Goal: Navigation & Orientation: Find specific page/section

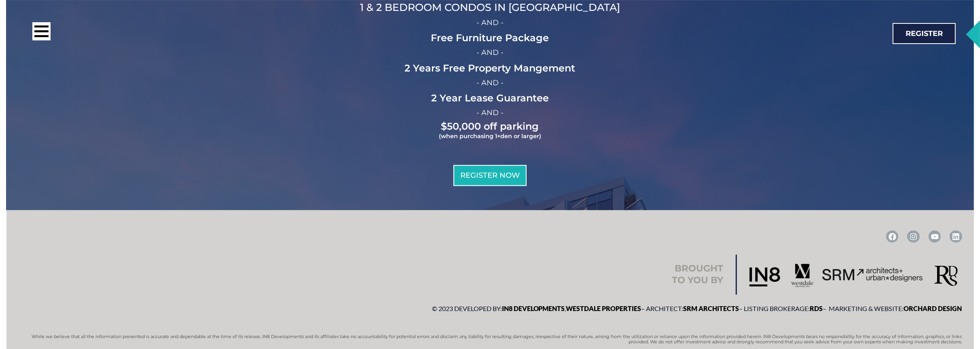
scroll to position [2707, 0]
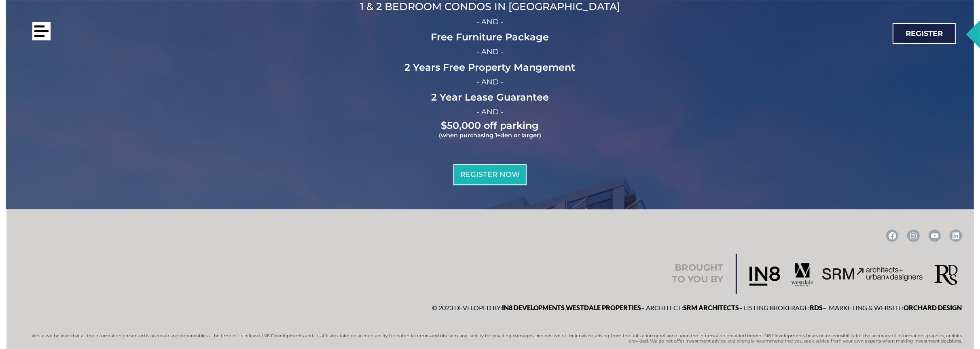
click at [48, 29] on div at bounding box center [41, 31] width 18 height 18
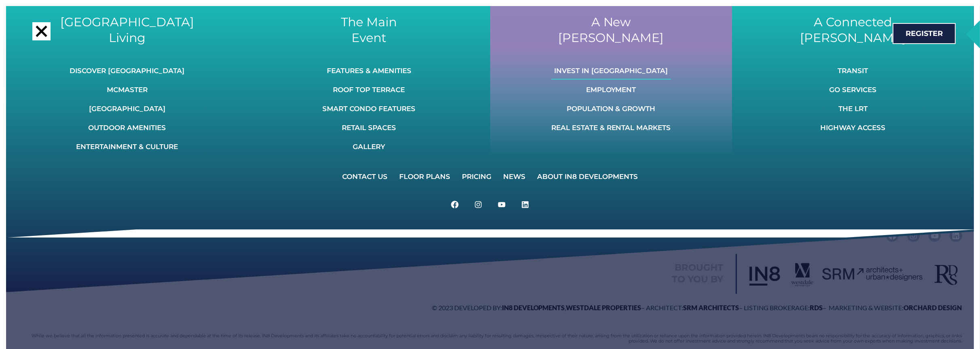
click at [624, 68] on link "Invest In [GEOGRAPHIC_DATA]" at bounding box center [611, 71] width 120 height 18
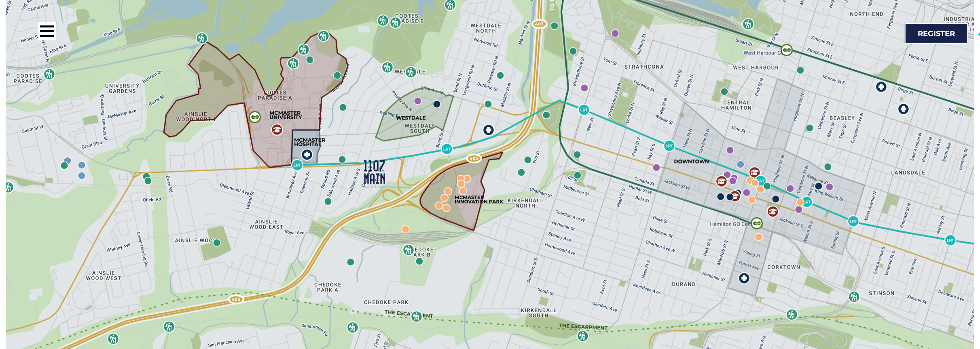
scroll to position [1049, 0]
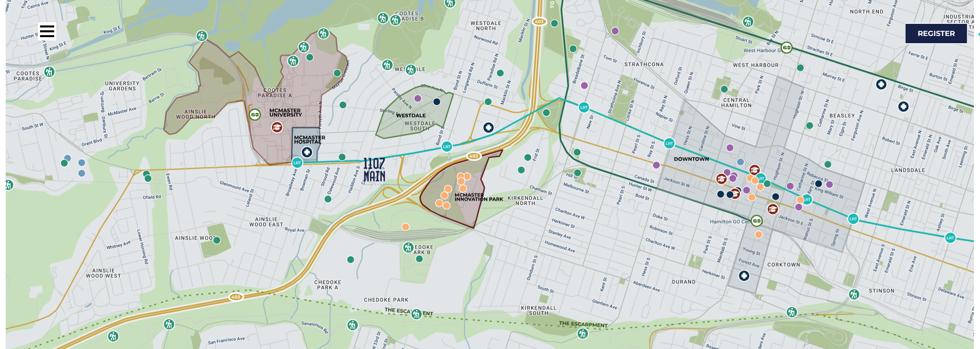
click at [343, 153] on img at bounding box center [342, 157] width 8 height 8
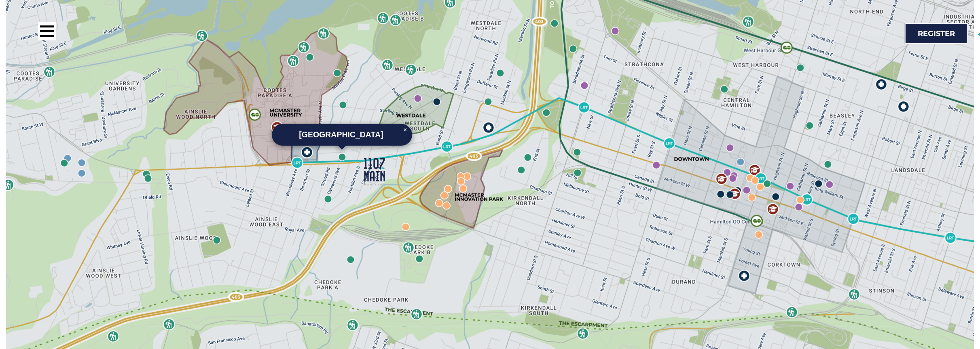
click at [658, 161] on img at bounding box center [656, 165] width 8 height 8
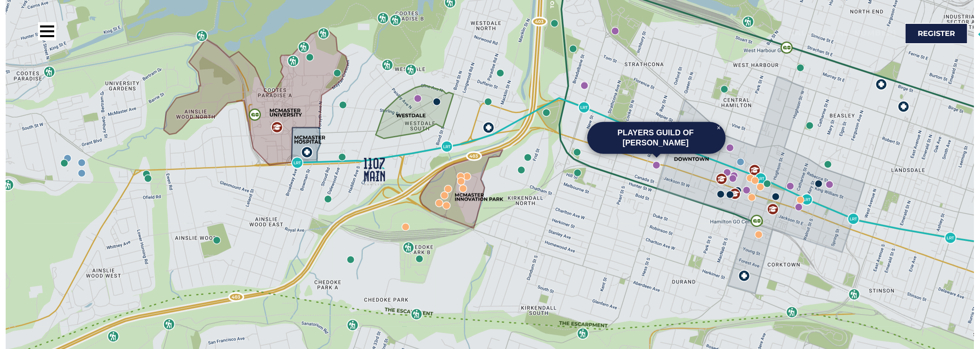
click at [726, 169] on img at bounding box center [727, 173] width 8 height 8
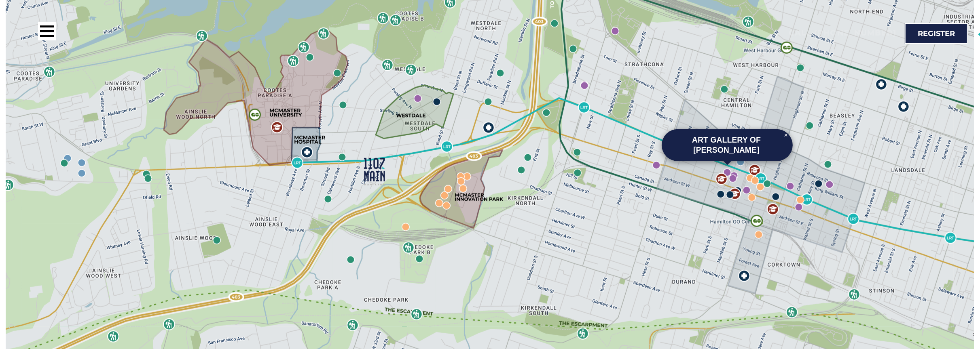
click at [730, 175] on img at bounding box center [733, 179] width 8 height 8
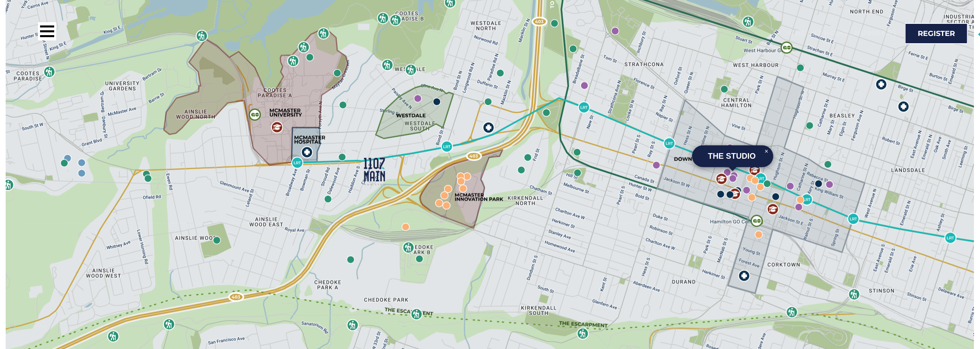
click at [738, 159] on icon at bounding box center [761, 185] width 208 height 217
click at [728, 144] on img at bounding box center [730, 148] width 8 height 8
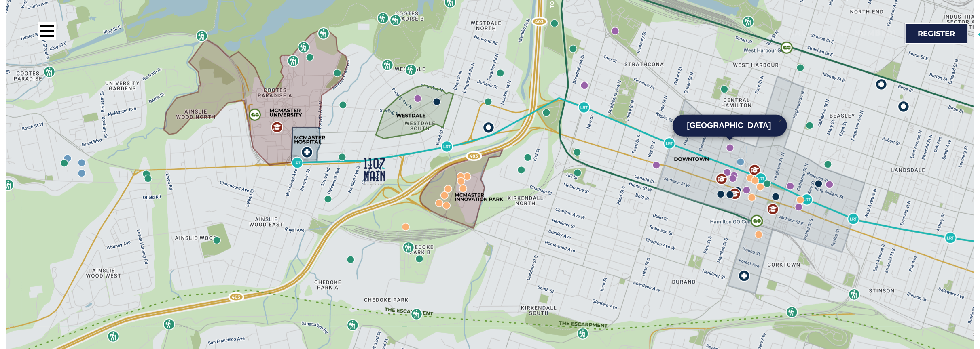
click at [783, 116] on link "×" at bounding box center [780, 121] width 10 height 10
click at [760, 173] on img at bounding box center [761, 179] width 12 height 12
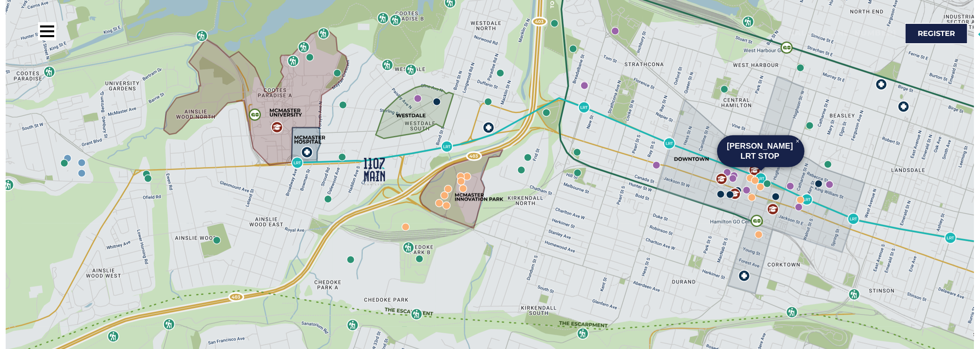
click at [671, 138] on img at bounding box center [669, 144] width 12 height 12
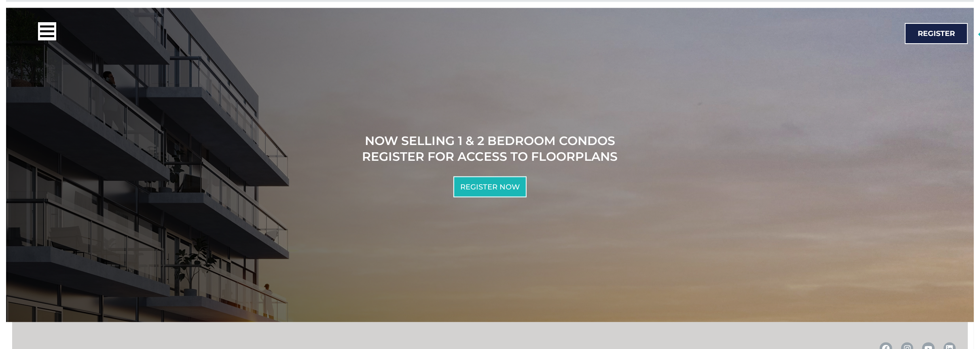
scroll to position [7163, 0]
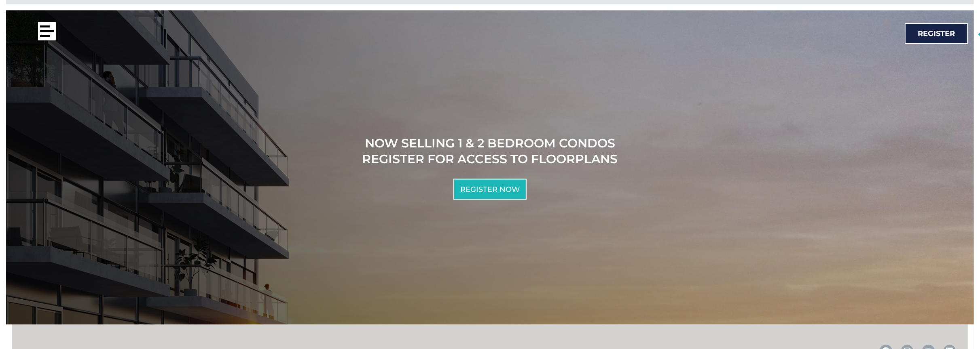
click at [49, 30] on div at bounding box center [47, 31] width 18 height 18
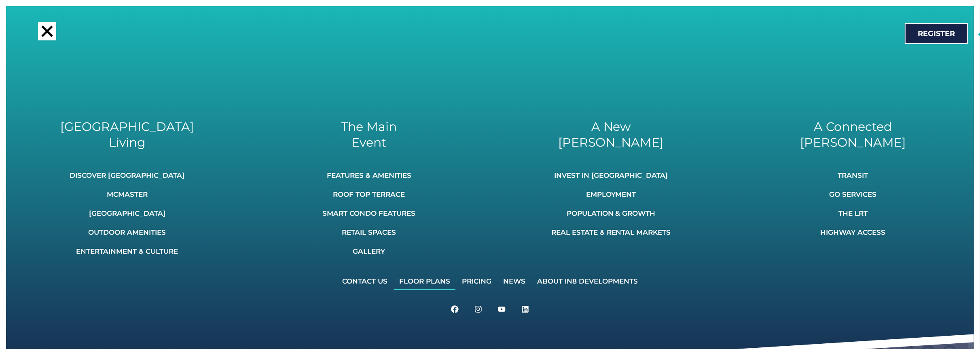
click at [439, 281] on link "Floor Plans" at bounding box center [424, 282] width 61 height 18
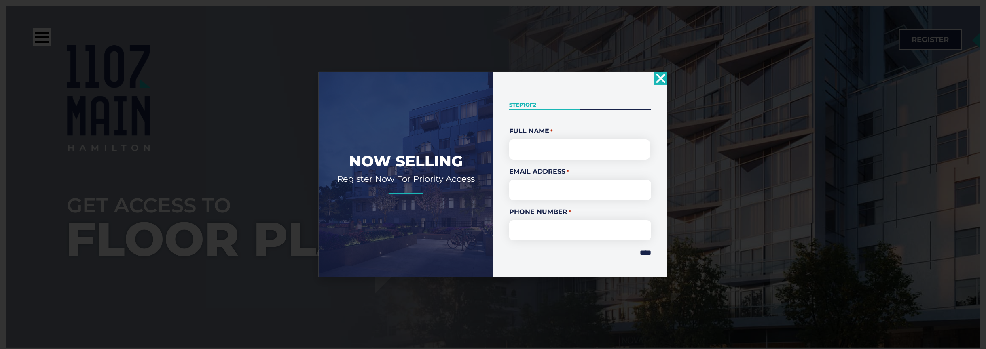
click at [665, 77] on icon "Close" at bounding box center [660, 78] width 13 height 13
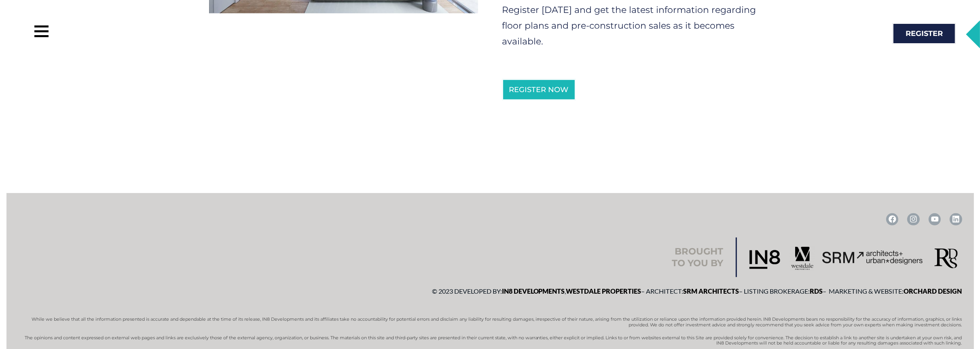
scroll to position [563, 0]
